Goal: Information Seeking & Learning: Learn about a topic

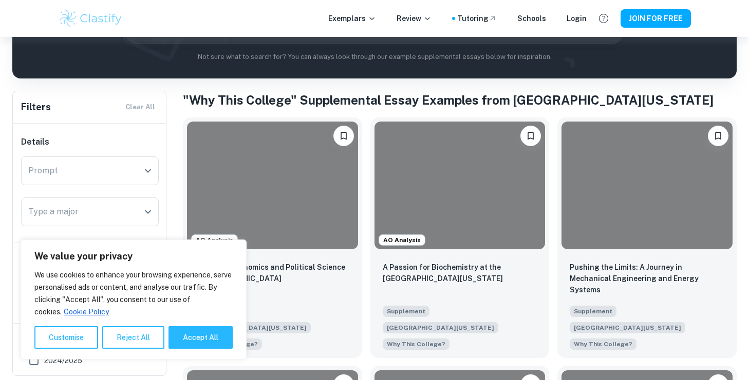
scroll to position [153, 0]
click at [202, 333] on button "Accept All" at bounding box center [200, 338] width 64 height 23
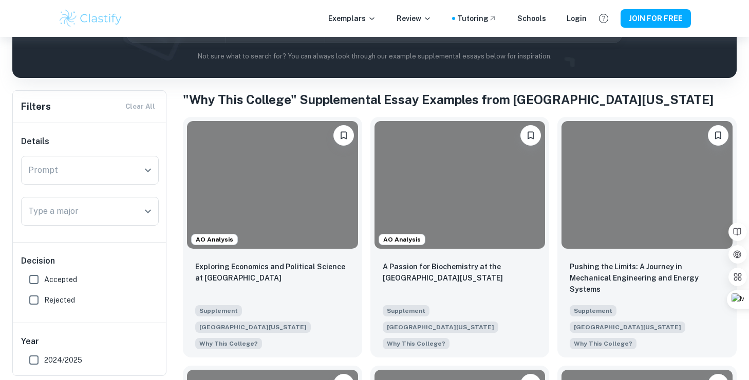
checkbox input "true"
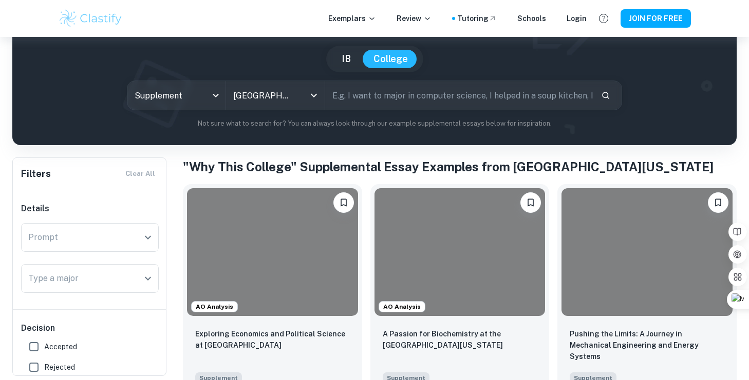
scroll to position [85, 0]
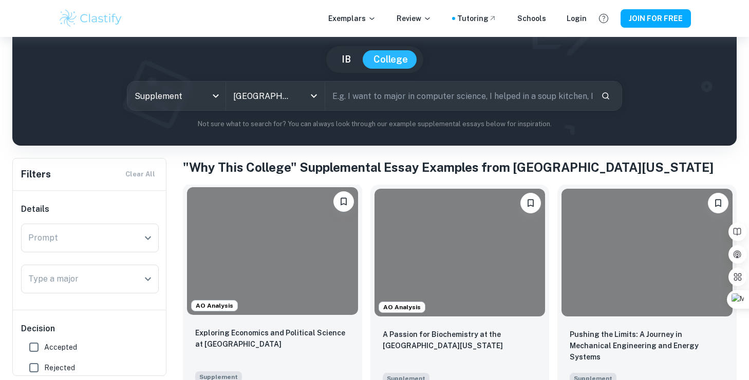
click at [299, 328] on p "Exploring Economics and Political Science at [GEOGRAPHIC_DATA]" at bounding box center [272, 339] width 155 height 23
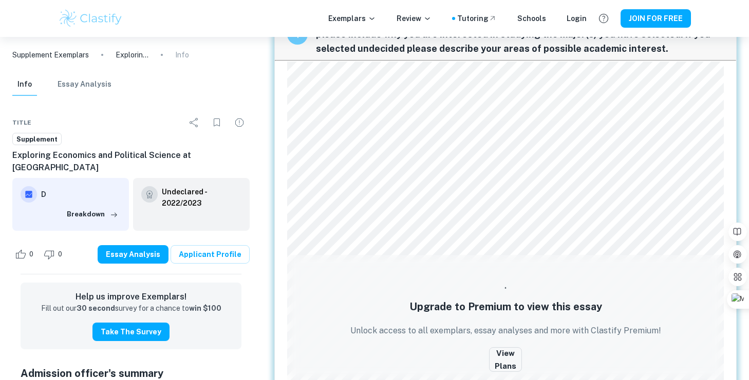
scroll to position [55, 0]
